Goal: Find contact information: Find contact information

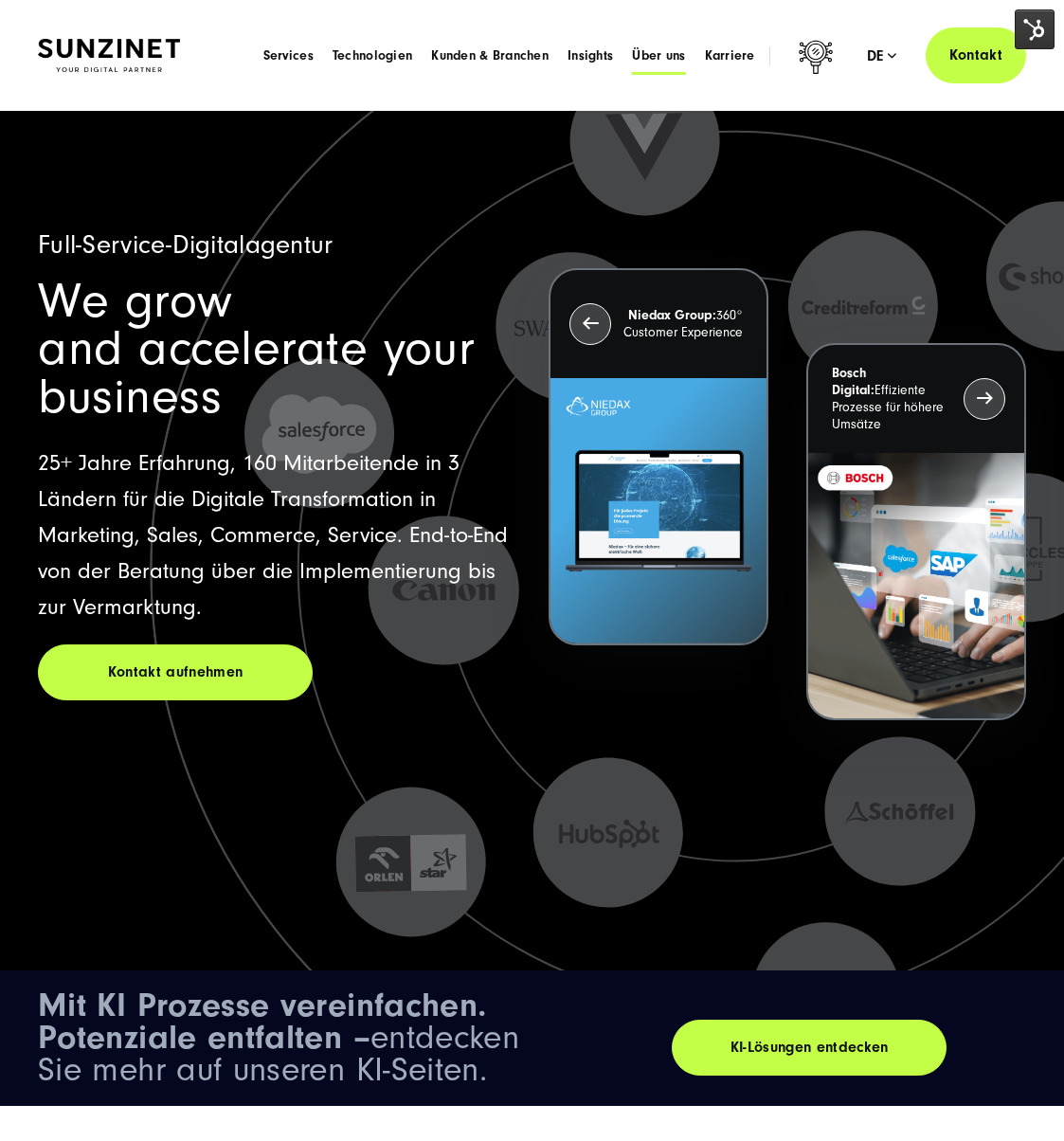
click at [667, 63] on span "Über uns" at bounding box center [659, 55] width 53 height 19
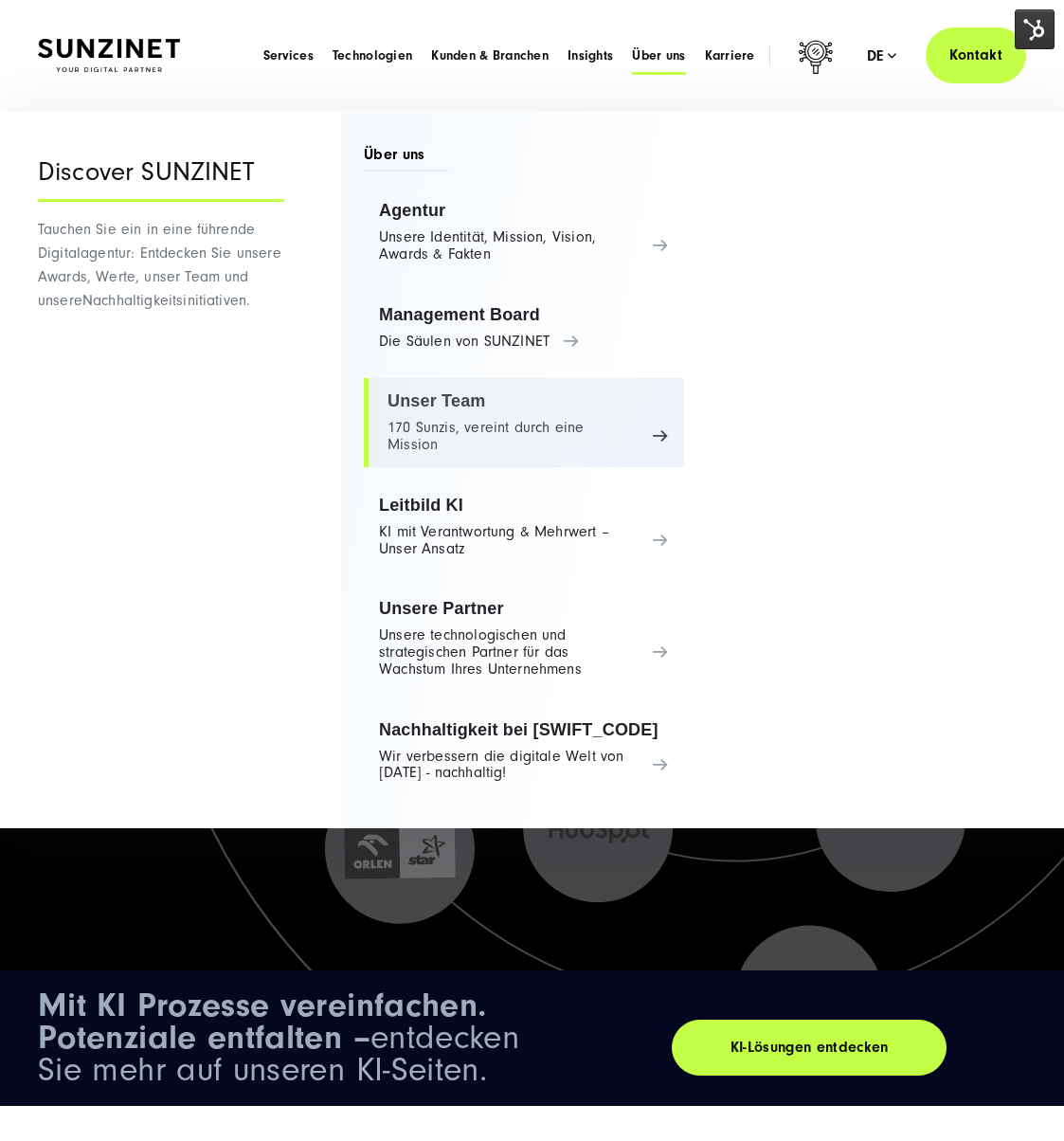
click at [488, 424] on link "Unser Team 170 Sunzis, vereint durch eine Mission" at bounding box center [524, 423] width 320 height 89
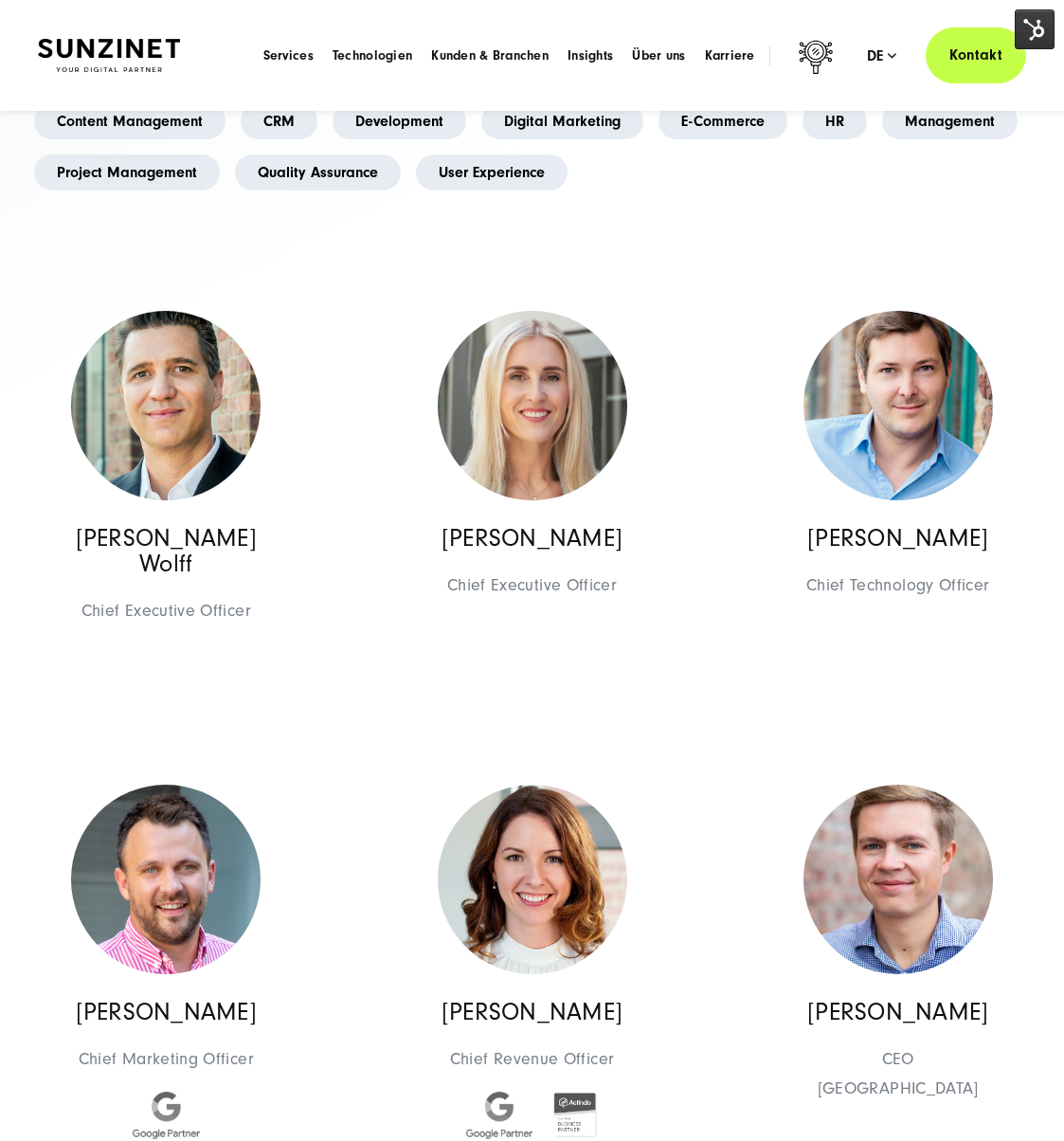
scroll to position [148, 0]
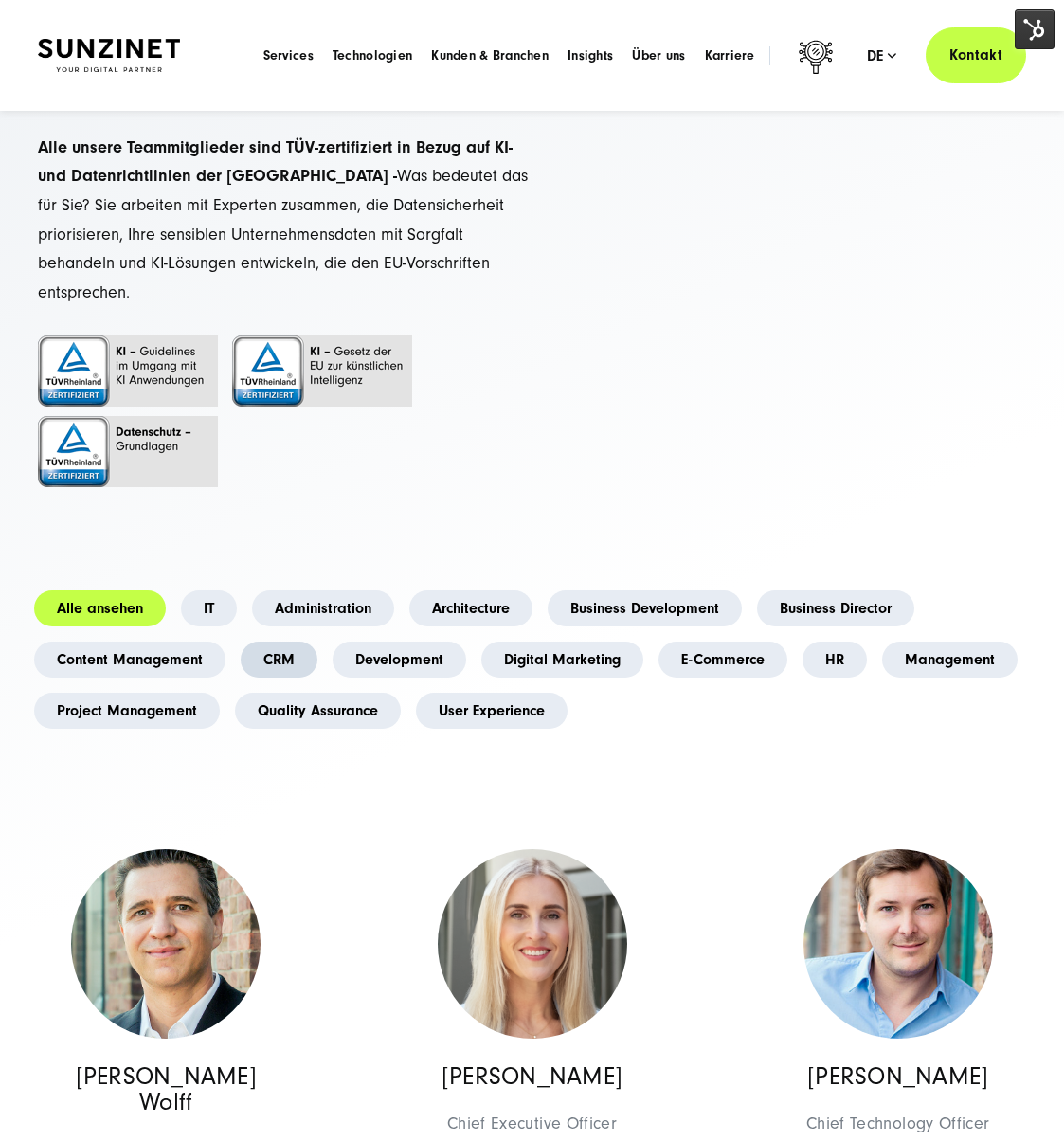
click at [282, 641] on link "CRM" at bounding box center [280, 659] width 77 height 36
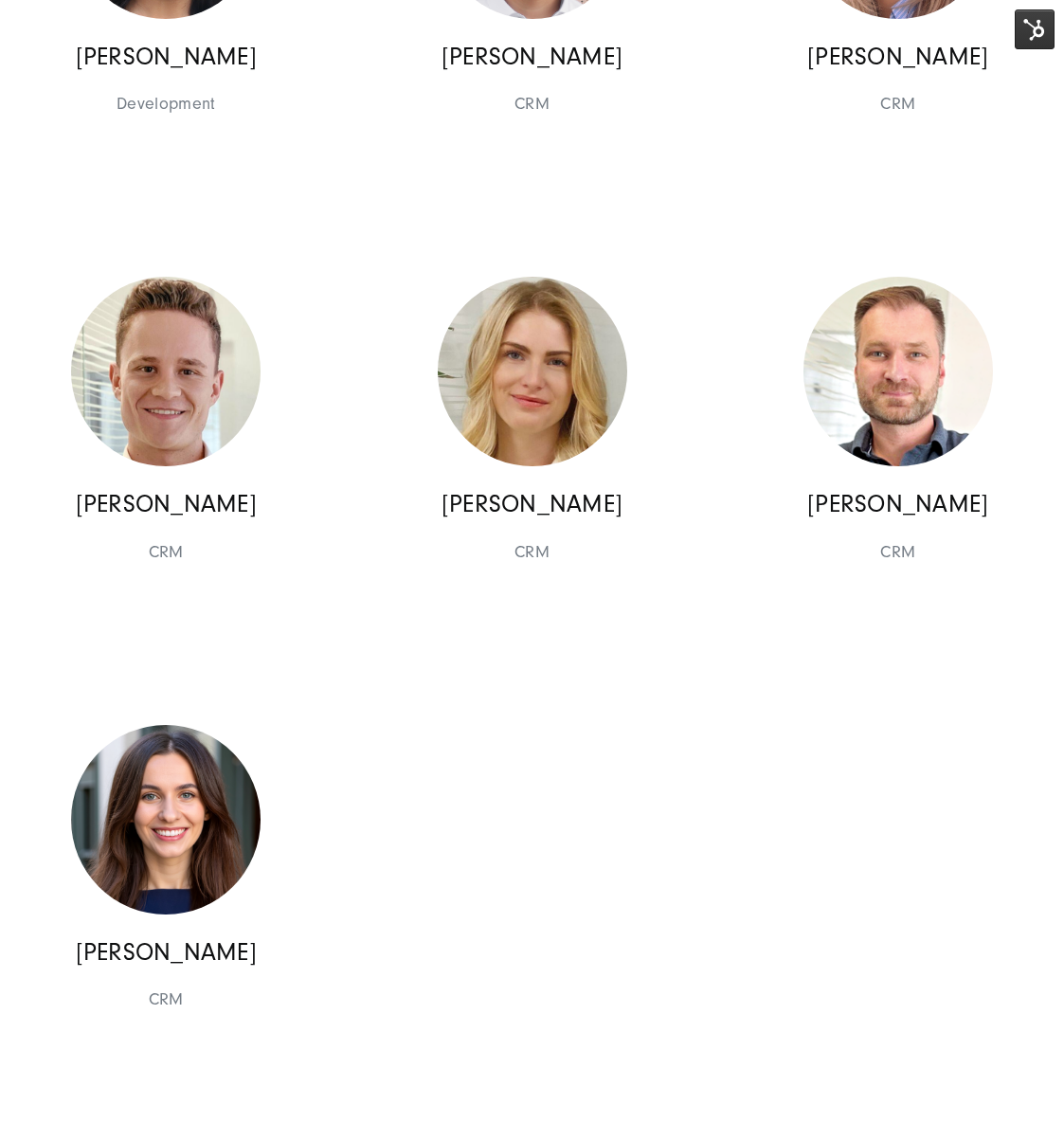
scroll to position [1490, 0]
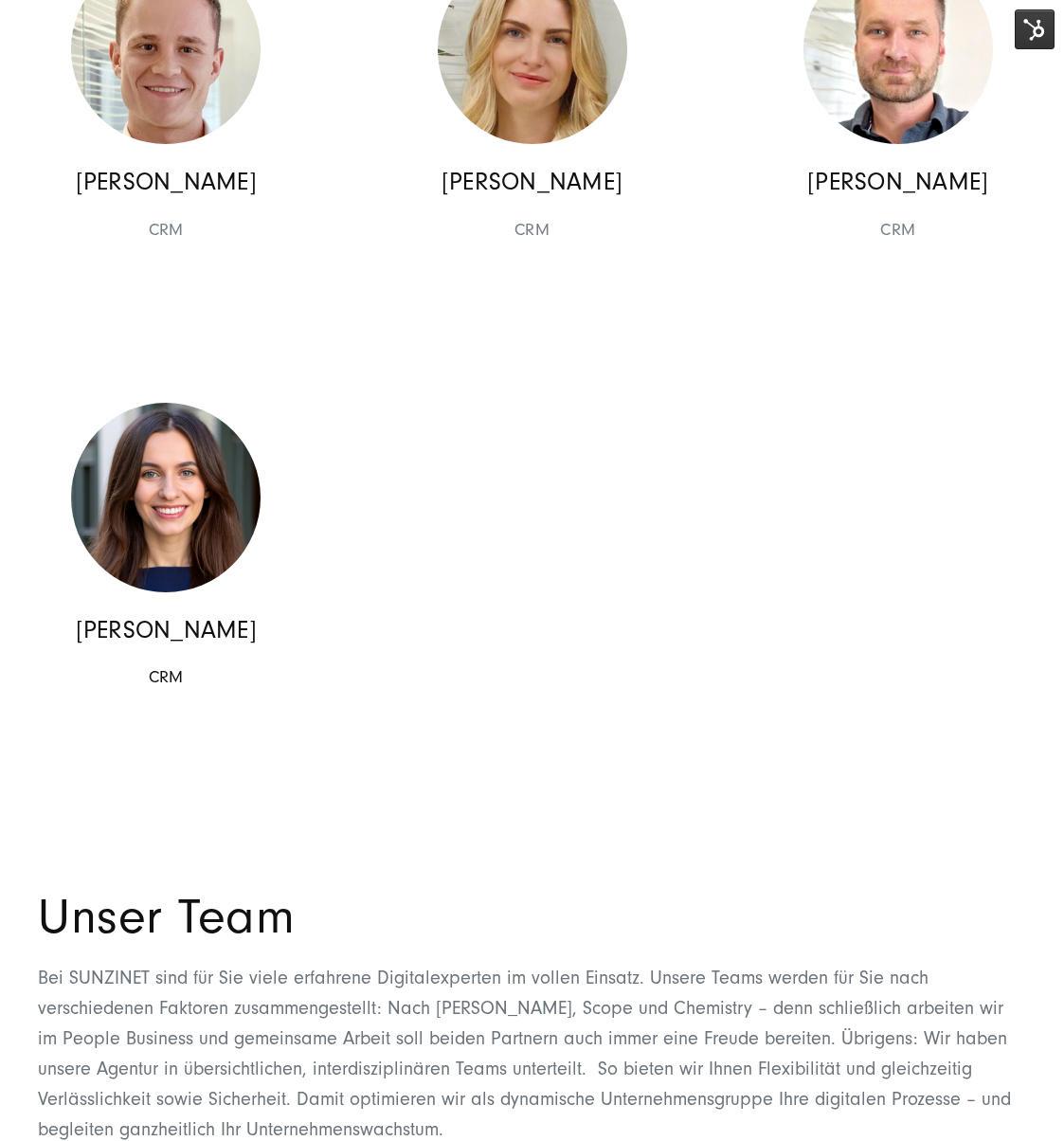
click at [179, 459] on img at bounding box center [166, 498] width 190 height 190
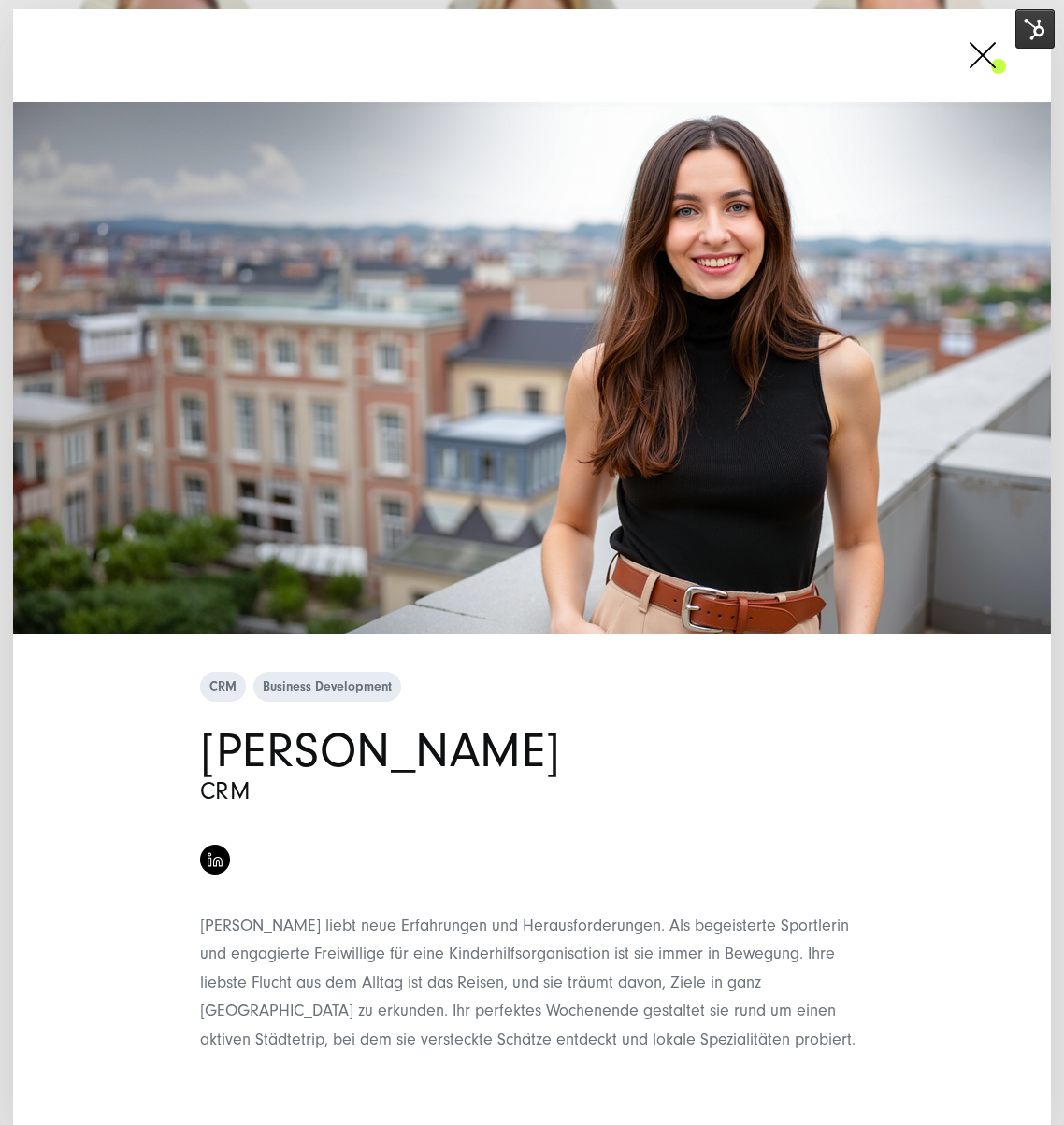
click at [195, 847] on li at bounding box center [214, 864] width 39 height 39
click at [208, 859] on img at bounding box center [214, 859] width 15 height 15
click at [202, 863] on link at bounding box center [214, 859] width 30 height 30
click at [1006, 59] on span at bounding box center [1006, 56] width 0 height 47
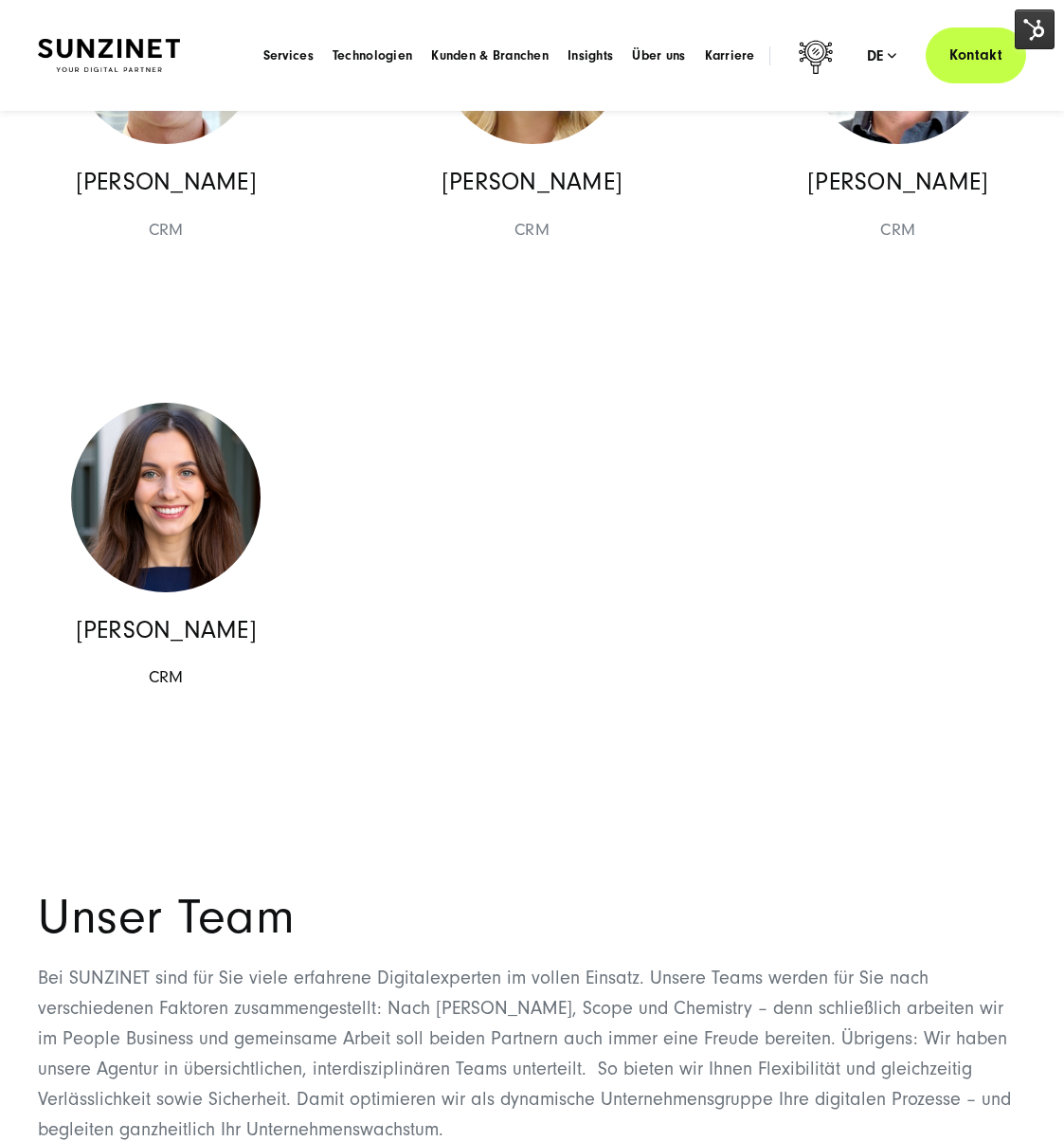
scroll to position [0, 0]
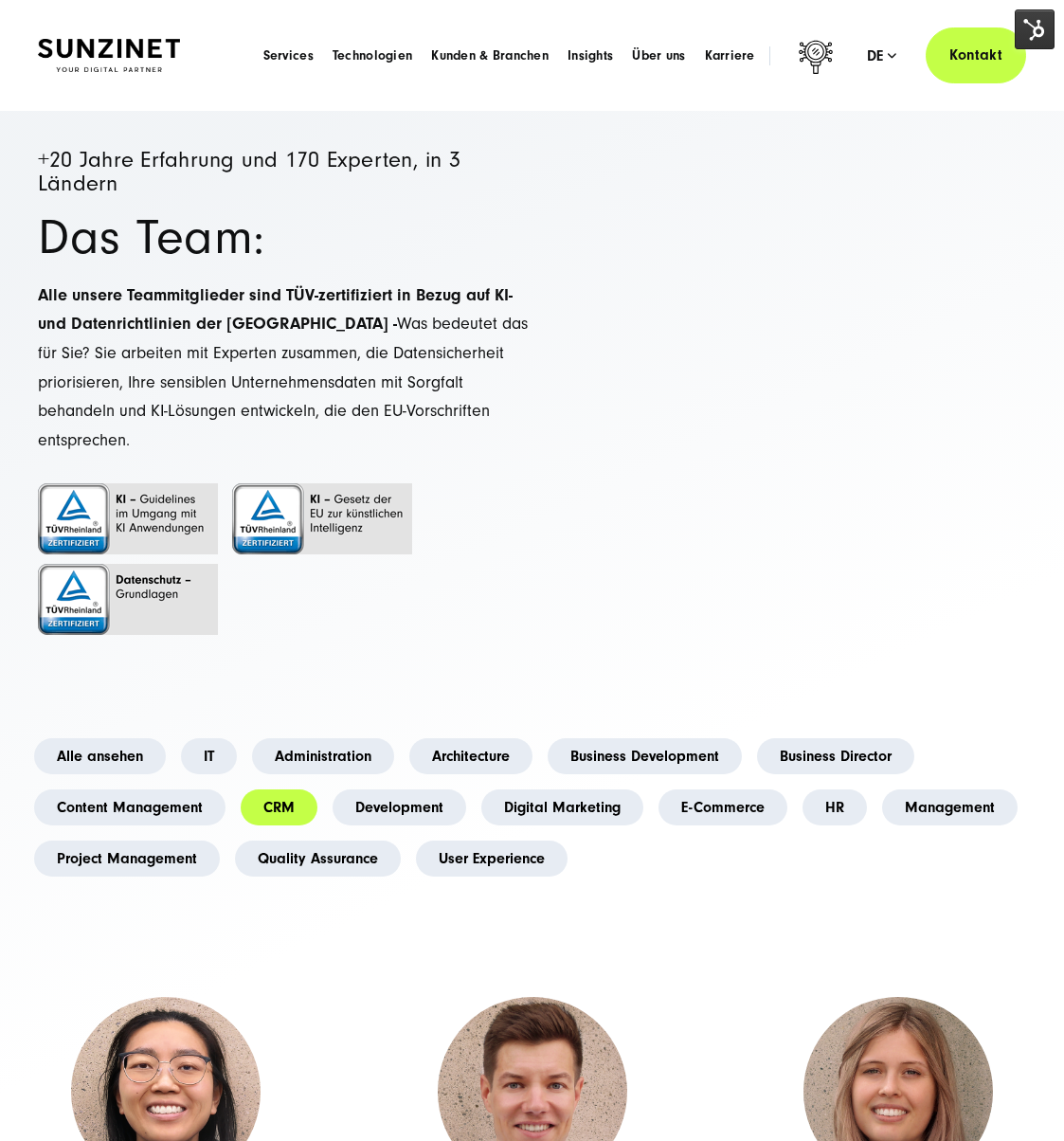
click at [131, 65] on img at bounding box center [109, 55] width 142 height 34
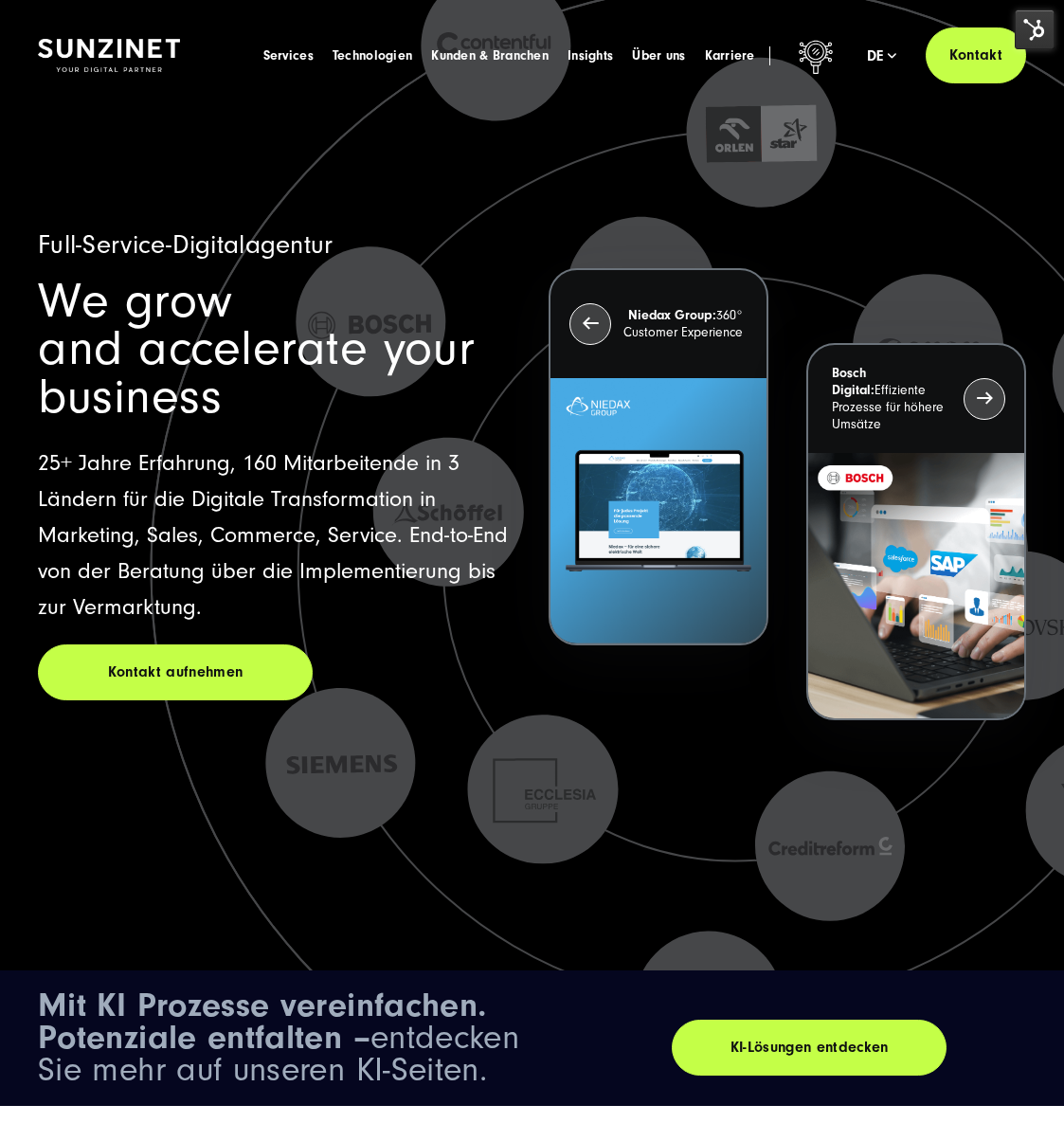
scroll to position [12, 0]
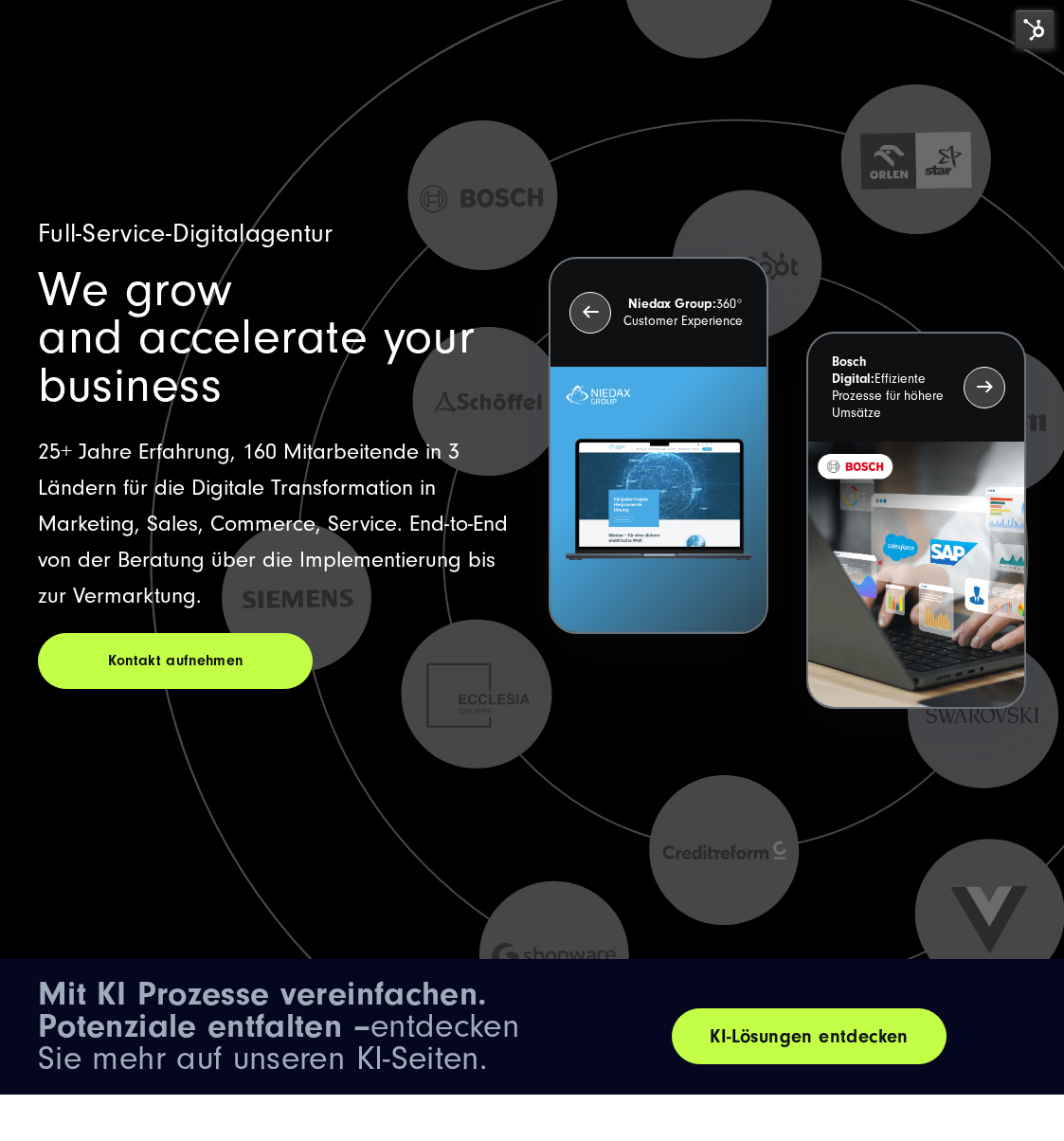
click at [817, 1050] on link "KI-Lösungen entdecken" at bounding box center [809, 1036] width 275 height 56
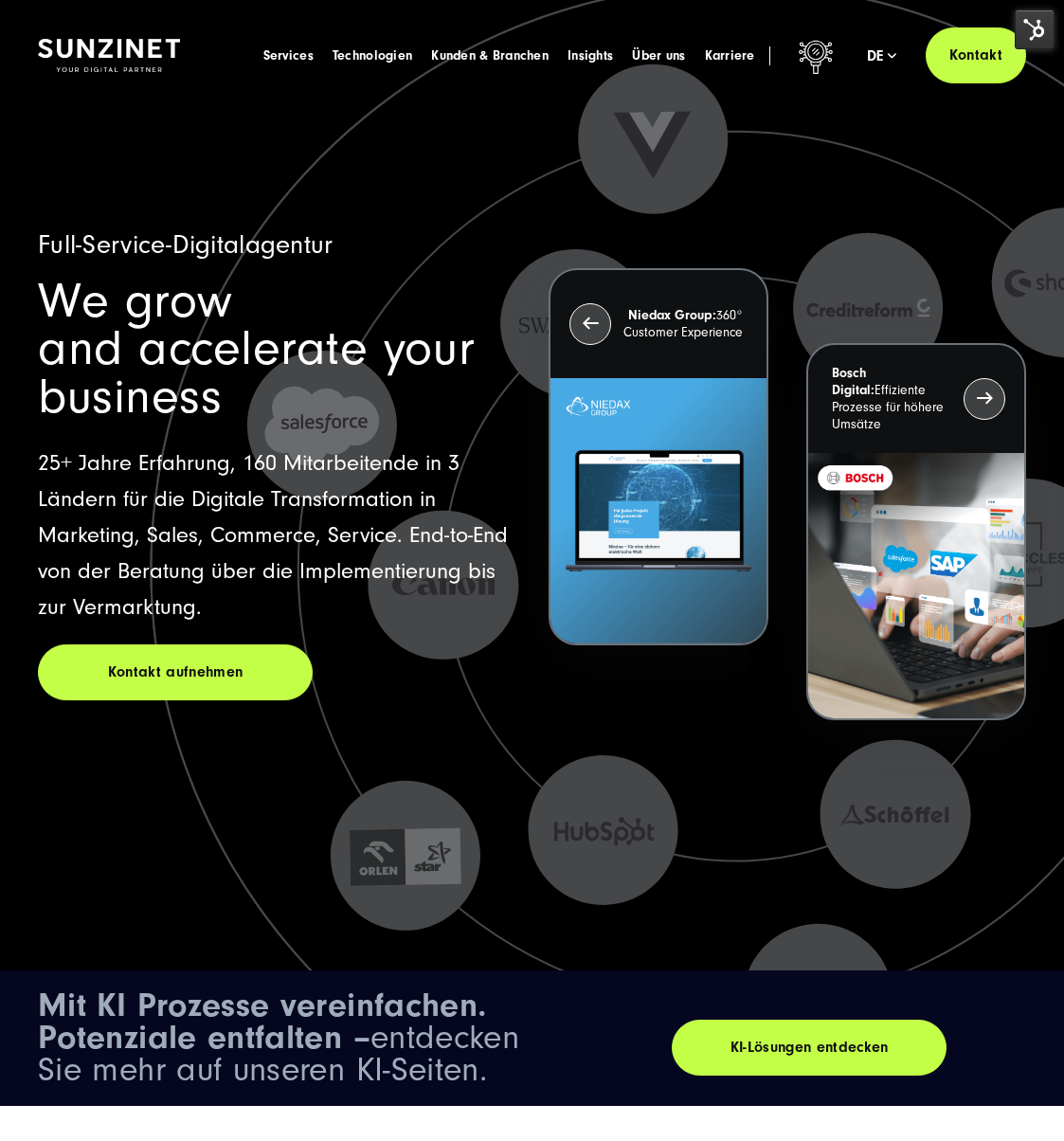
click at [802, 1086] on div "KI-Lösungen entdecken" at bounding box center [849, 1047] width 430 height 117
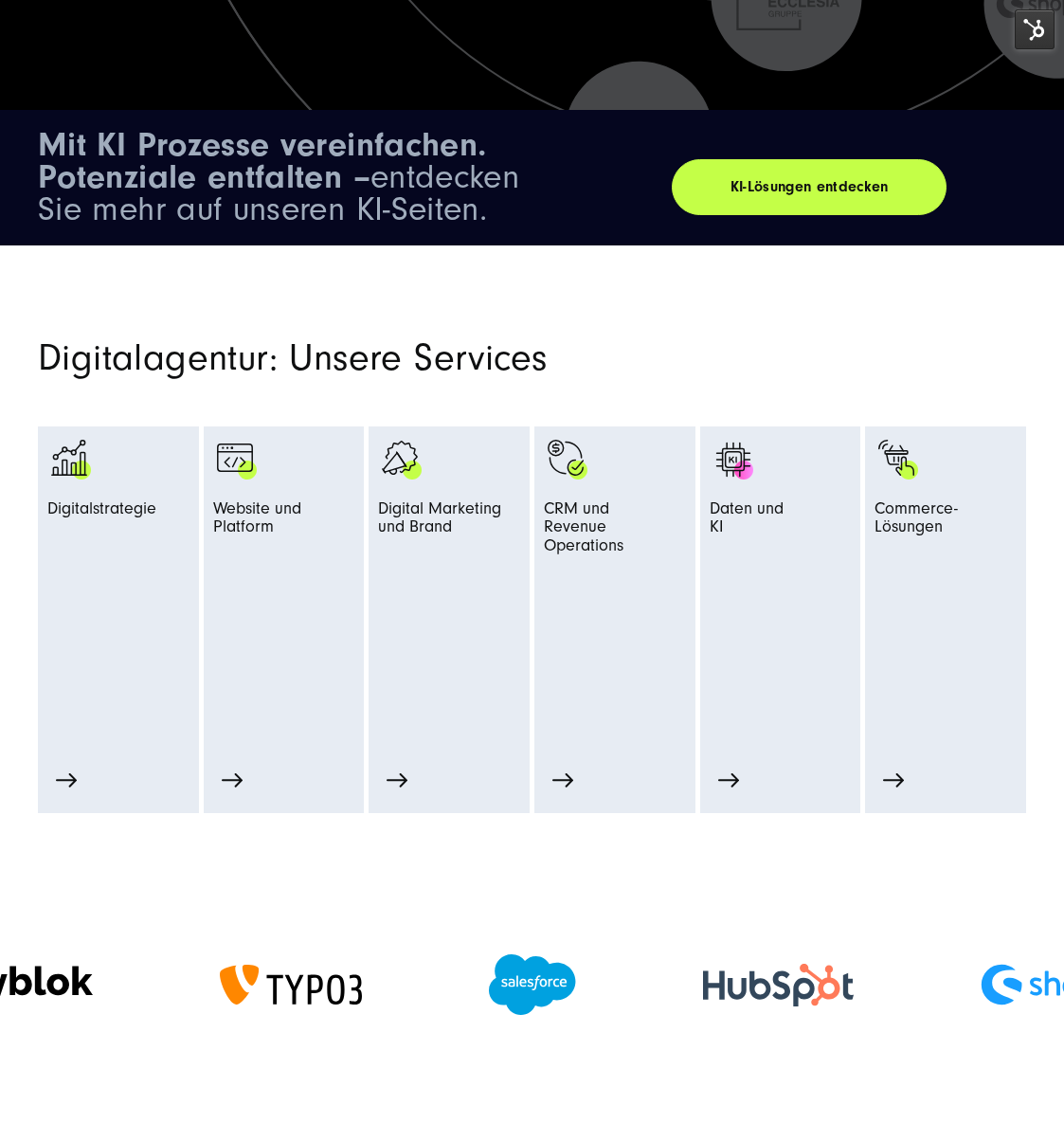
scroll to position [322, 0]
